Goal: Obtain resource: Obtain resource

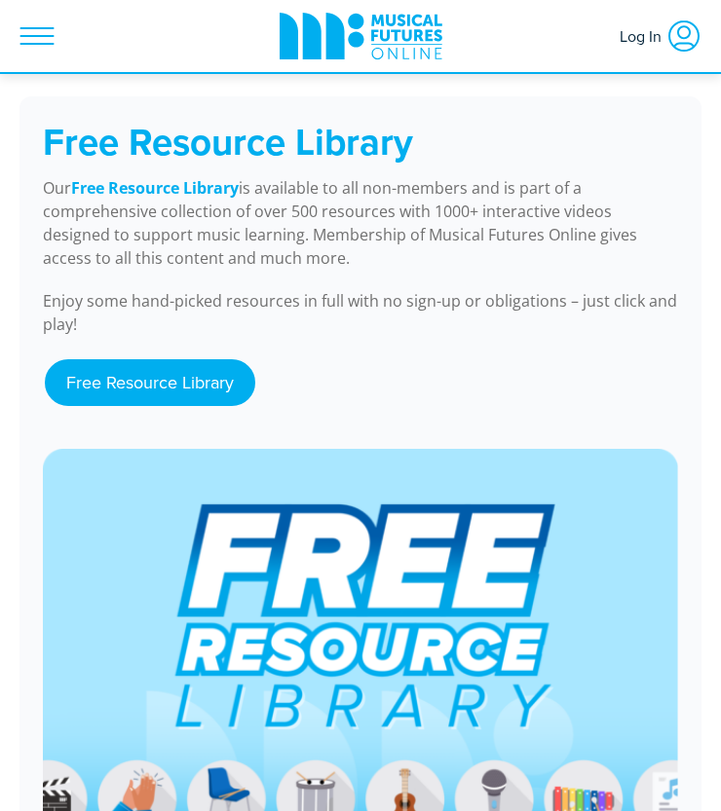
scroll to position [2032, 0]
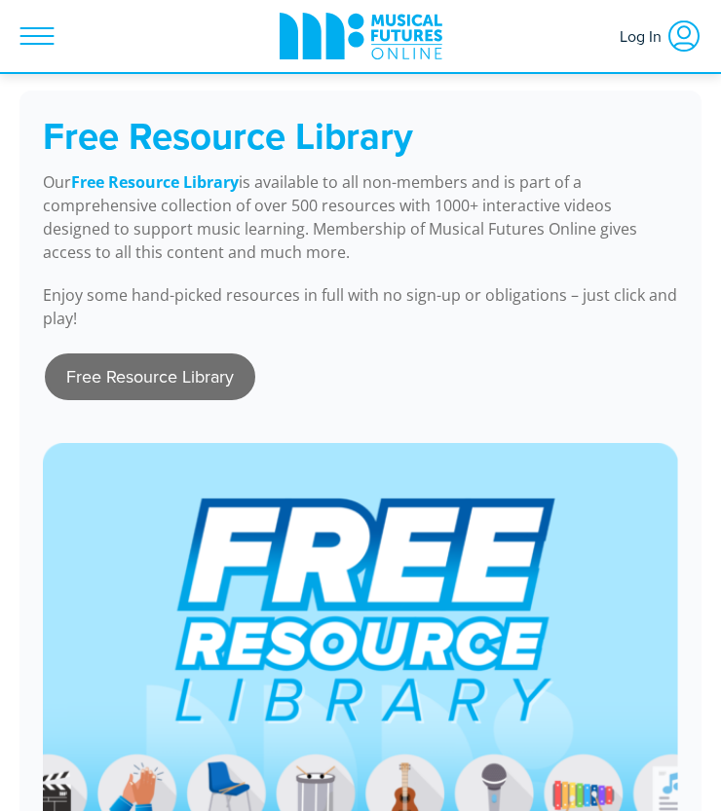
click at [182, 371] on link "Free Resource Library" at bounding box center [150, 376] width 210 height 47
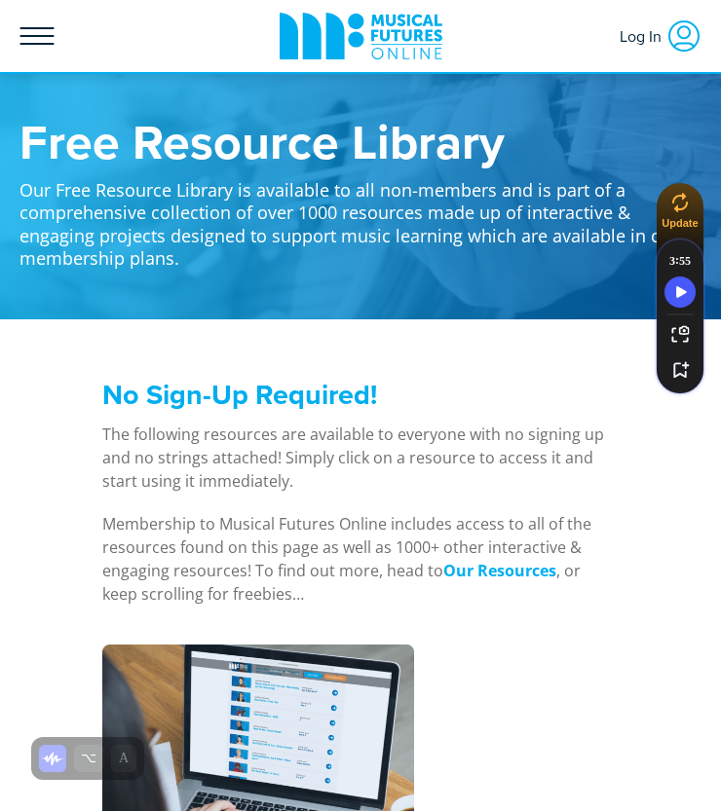
click at [56, 47] on span at bounding box center [37, 36] width 55 height 55
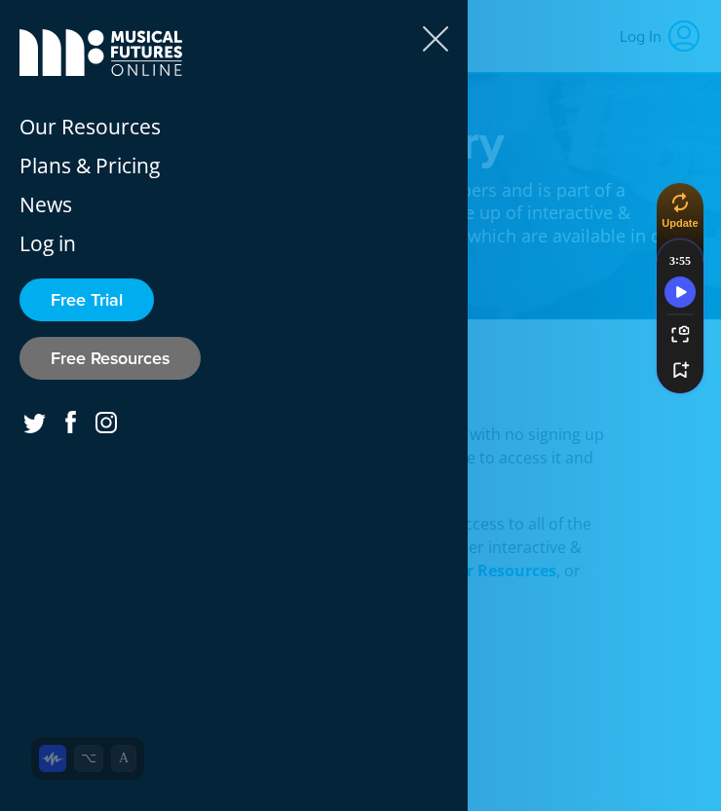
click at [143, 360] on link "Free Resources" at bounding box center [109, 358] width 181 height 43
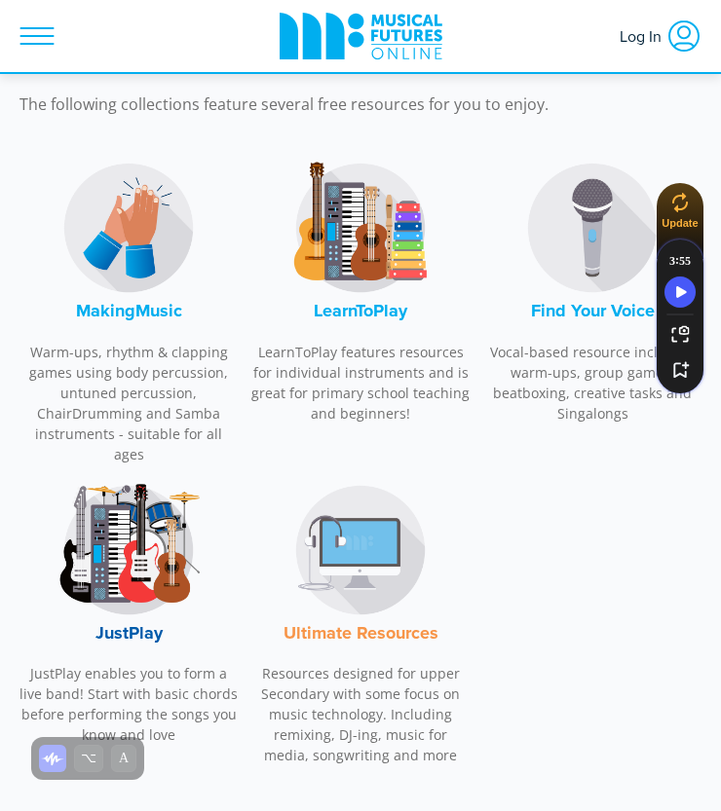
scroll to position [909, 0]
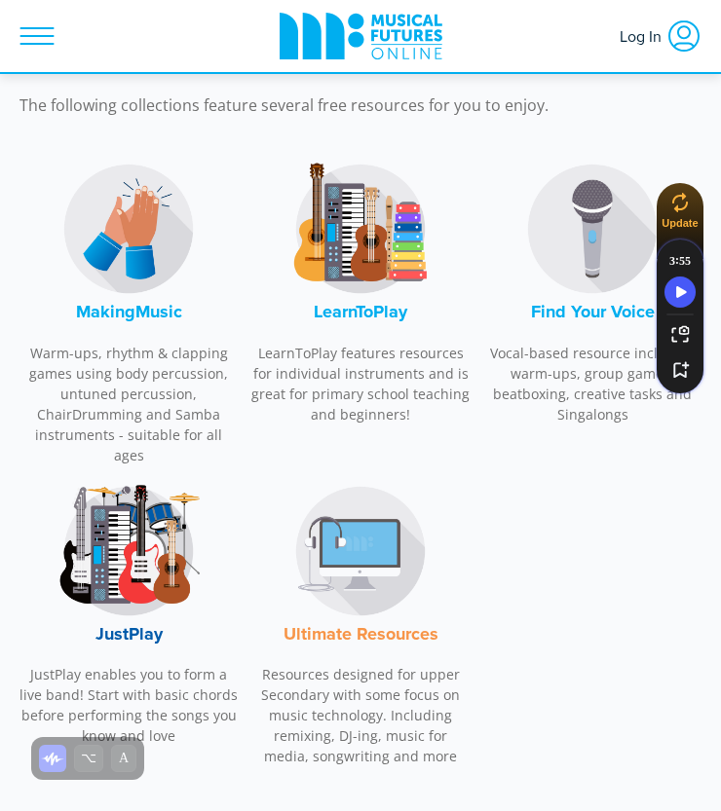
click at [123, 315] on font "MakingMusic" at bounding box center [129, 311] width 106 height 25
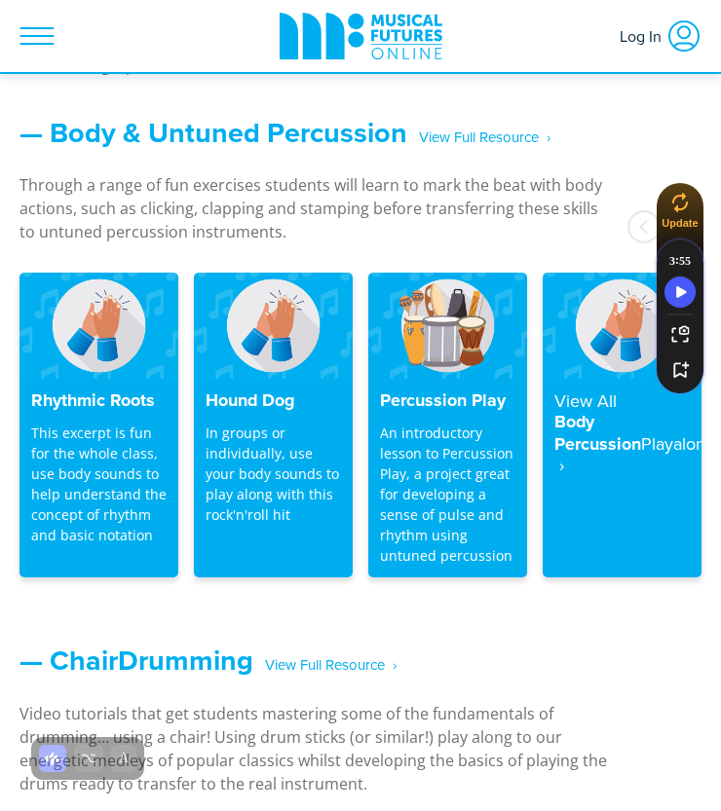
scroll to position [2764, 0]
